Goal: Use online tool/utility: Use online tool/utility

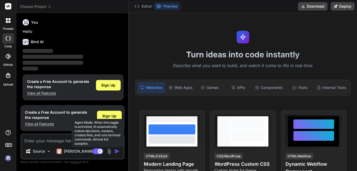
scroll to position [0, 0]
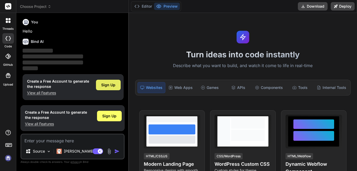
click at [106, 84] on span "Sign Up" at bounding box center [108, 84] width 14 height 5
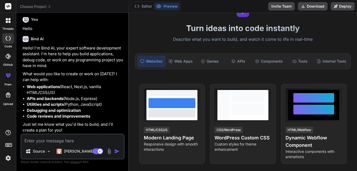
scroll to position [4, 0]
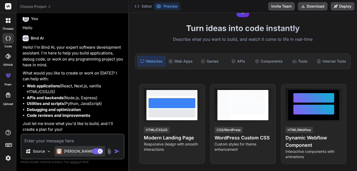
click at [66, 151] on p "[PERSON_NAME] 4 S.." at bounding box center [83, 150] width 39 height 5
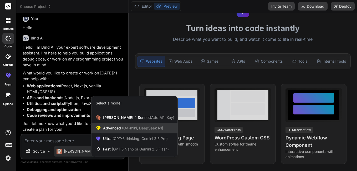
click at [121, 128] on span "(O4-mini, DeepSeek R1)" at bounding box center [142, 128] width 42 height 4
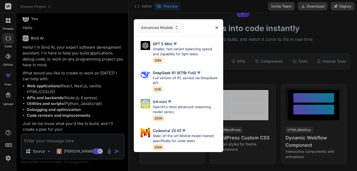
click at [216, 26] on img at bounding box center [216, 27] width 4 height 4
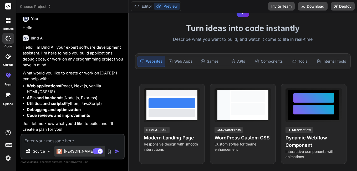
click at [74, 151] on p "[PERSON_NAME] 4 S.." at bounding box center [83, 150] width 39 height 5
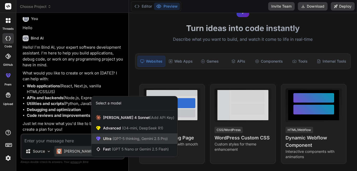
click at [119, 139] on span "(GPT-5 thinking, Gemini 2.5 Pro)" at bounding box center [139, 138] width 56 height 4
type textarea "x"
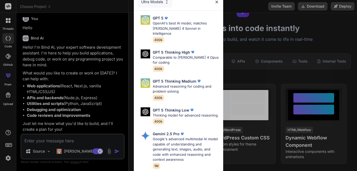
click at [216, 1] on img at bounding box center [216, 2] width 4 height 4
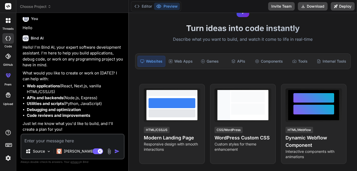
click at [35, 140] on textarea at bounding box center [72, 138] width 102 height 9
type textarea "h"
type textarea "x"
type textarea "he"
type textarea "x"
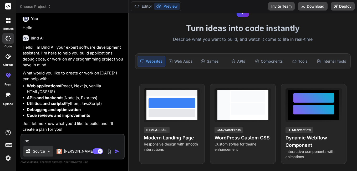
type textarea "hel"
type textarea "x"
type textarea "hell"
type textarea "x"
type textarea "hello"
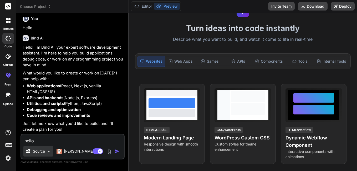
type textarea "x"
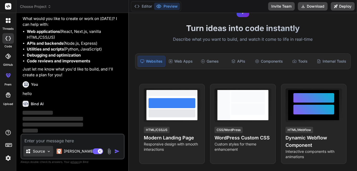
scroll to position [58, 0]
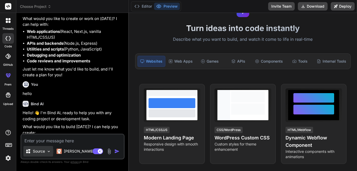
type textarea "x"
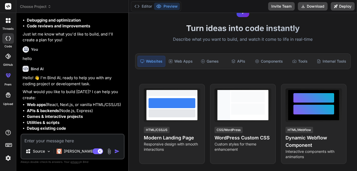
scroll to position [100, 0]
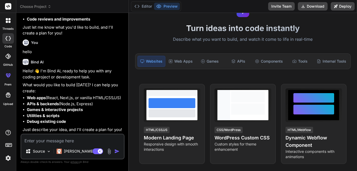
click at [45, 140] on textarea at bounding box center [72, 138] width 102 height 9
paste textarea "i will give you my old website portfolio template that is built on html, css, b…"
type textarea "i will give you my old website portfolio template that is built on html, css, b…"
type textarea "x"
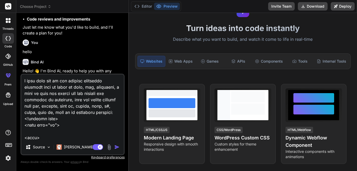
scroll to position [5260, 0]
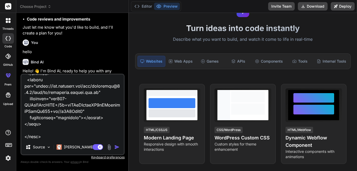
type textarea "i will give you my old website portfolio template that is built on html, css, b…"
click at [116, 148] on img "button" at bounding box center [116, 146] width 5 height 5
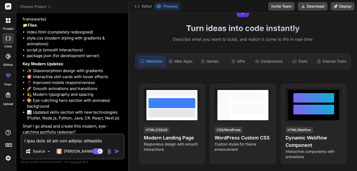
scroll to position [2817, 0]
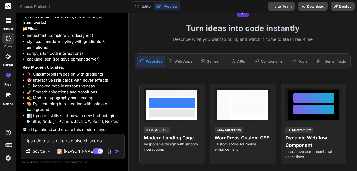
type textarea "x"
click at [44, 140] on textarea at bounding box center [72, 138] width 102 height 9
type textarea "y"
type textarea "x"
type textarea "ye"
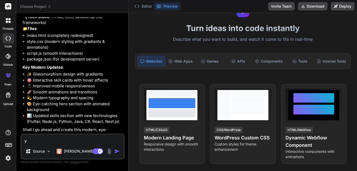
type textarea "x"
type textarea "yes"
type textarea "x"
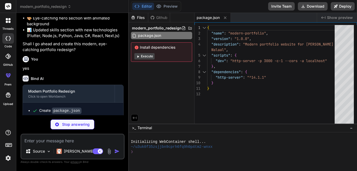
scroll to position [2908, 0]
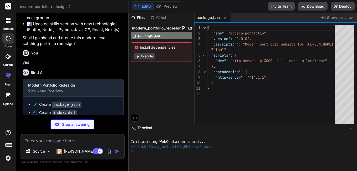
type textarea "x"
type textarea "<script src="script.js"></script> </body> </html>"
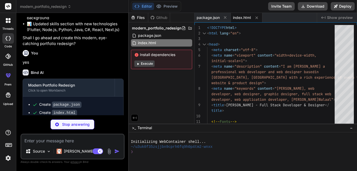
type textarea "x"
type textarea "} .project-card { margin-bottom: 1rem; } }"
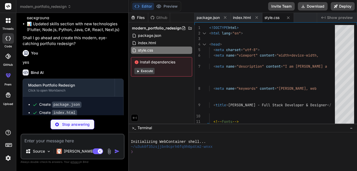
type textarea "x"
type textarea "}, 500); });"
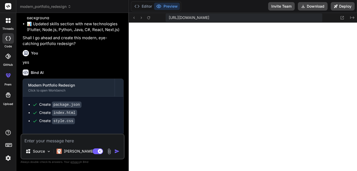
scroll to position [265, 0]
click at [306, 4] on button "Download" at bounding box center [313, 6] width 30 height 8
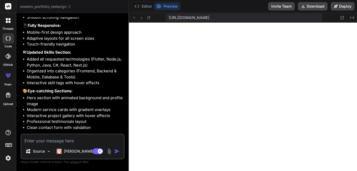
scroll to position [3181, 0]
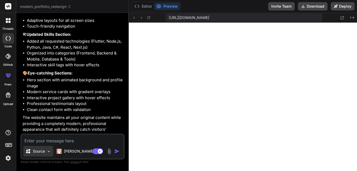
click at [49, 151] on img at bounding box center [49, 151] width 4 height 4
type textarea "x"
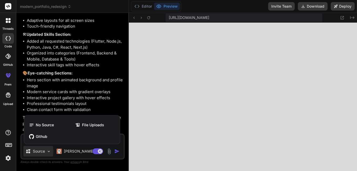
click at [0, 118] on div "threads code GitHub prem Upload" at bounding box center [8, 85] width 16 height 171
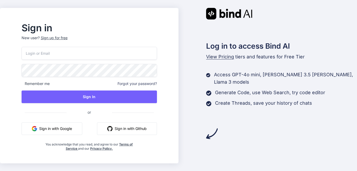
click at [69, 127] on button "Sign in with Google" at bounding box center [52, 128] width 61 height 13
